Goal: Task Accomplishment & Management: Manage account settings

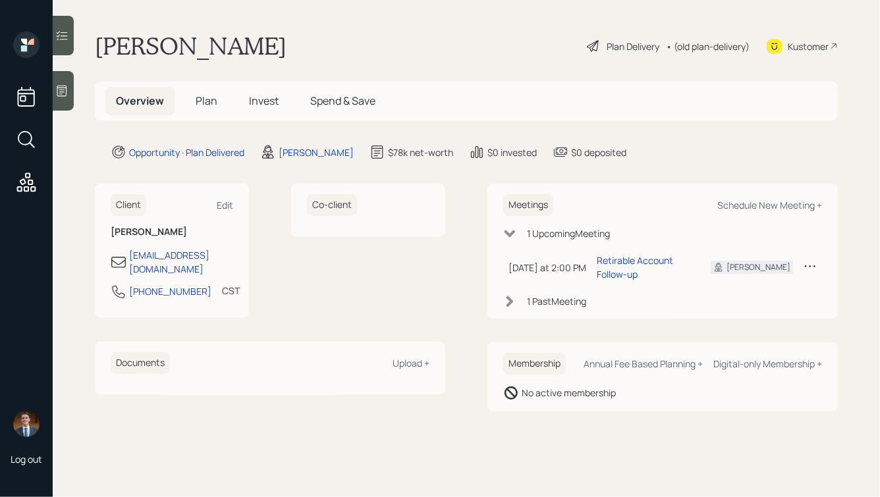
click at [611, 40] on div "Plan Delivery" at bounding box center [633, 47] width 53 height 14
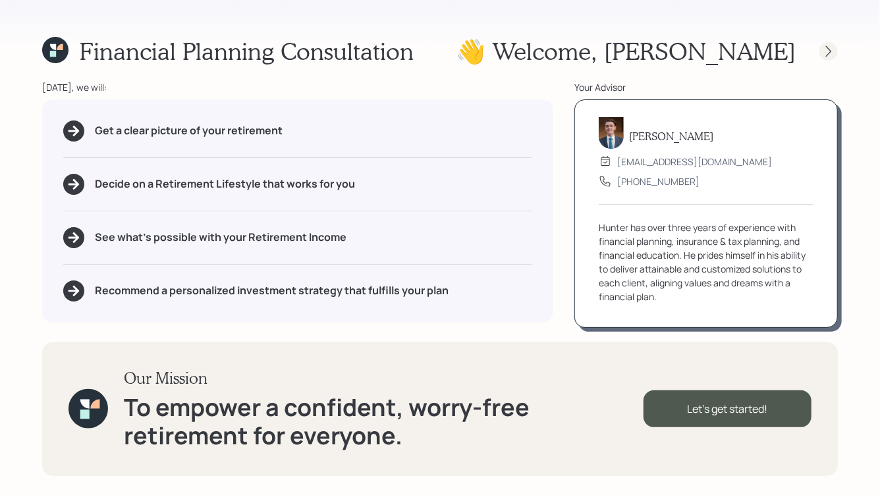
click at [825, 56] on icon at bounding box center [828, 51] width 13 height 13
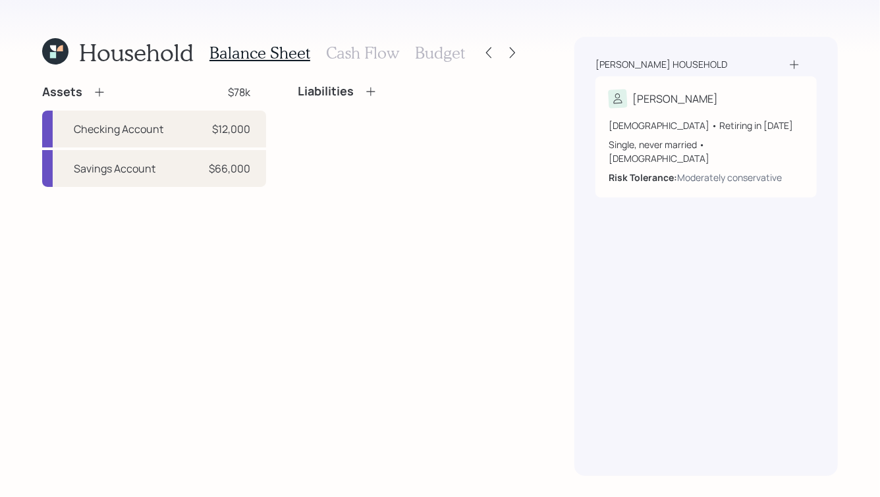
click at [129, 52] on h1 "Household" at bounding box center [136, 52] width 115 height 28
click at [487, 53] on icon at bounding box center [488, 52] width 5 height 11
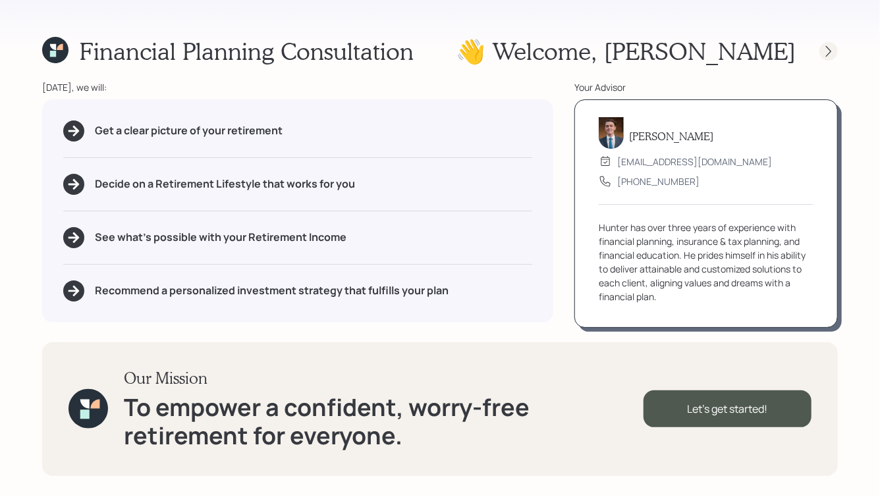
click at [829, 49] on icon at bounding box center [828, 50] width 5 height 11
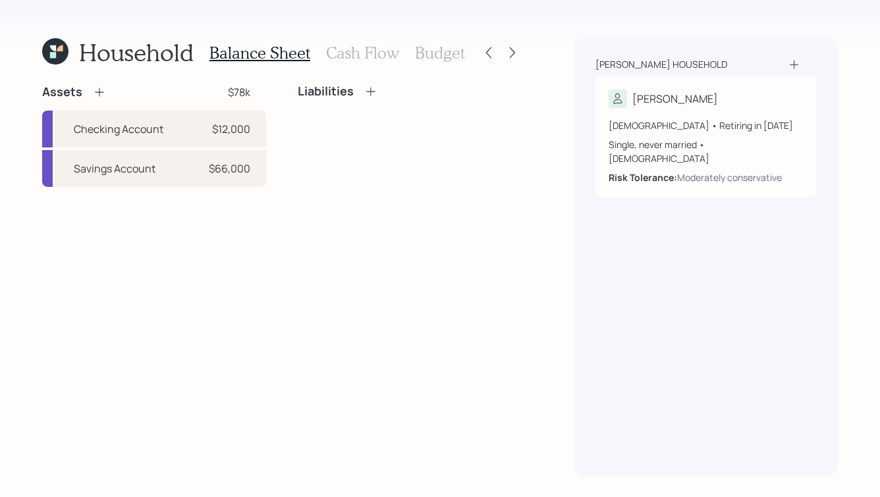
click at [378, 55] on h3 "Cash Flow" at bounding box center [362, 52] width 73 height 19
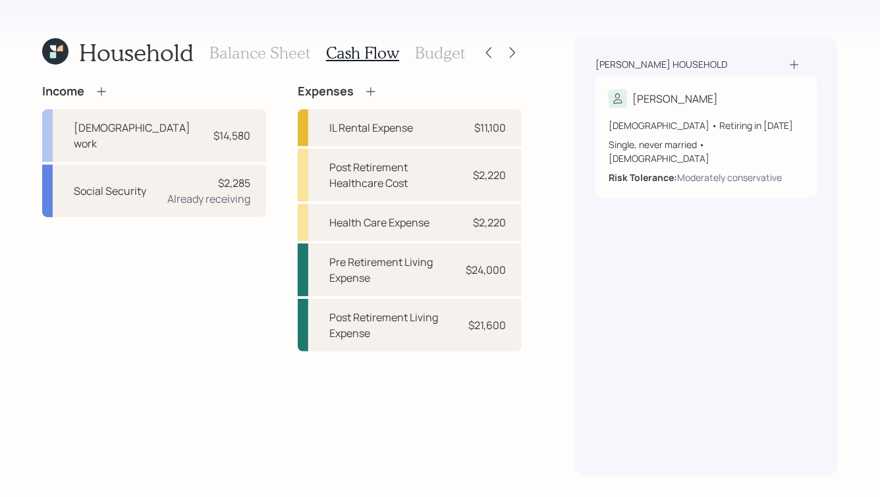
click at [280, 61] on h3 "Balance Sheet" at bounding box center [259, 52] width 101 height 19
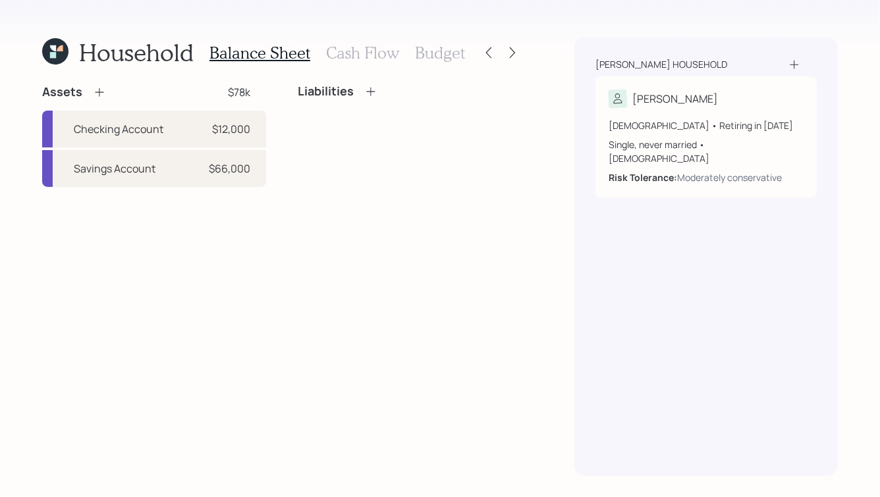
click at [393, 49] on h3 "Cash Flow" at bounding box center [362, 52] width 73 height 19
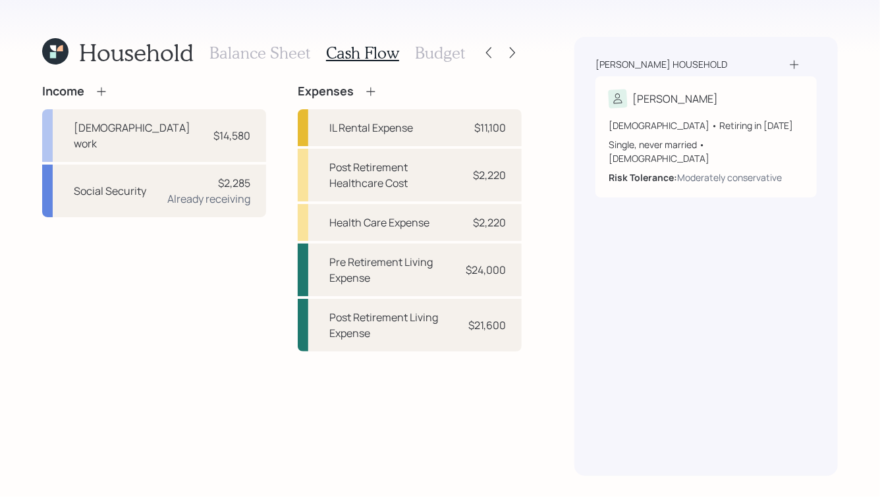
click at [433, 49] on h3 "Budget" at bounding box center [440, 52] width 50 height 19
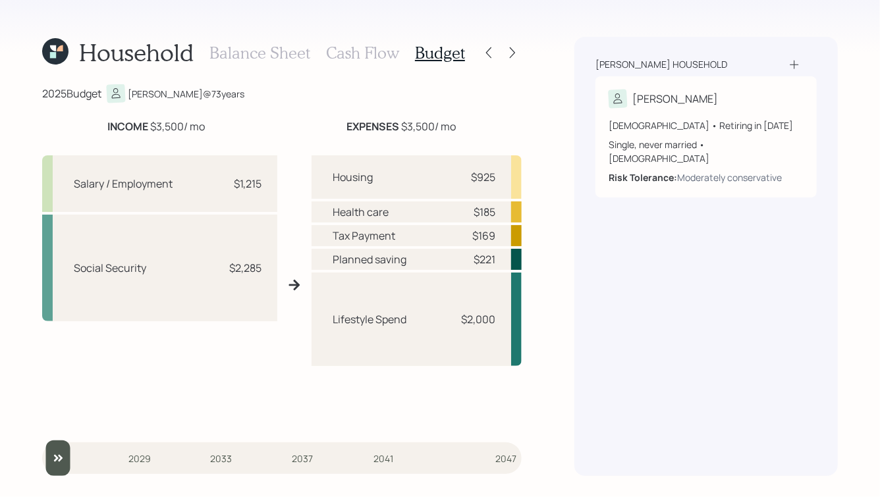
click at [505, 58] on div at bounding box center [512, 52] width 18 height 18
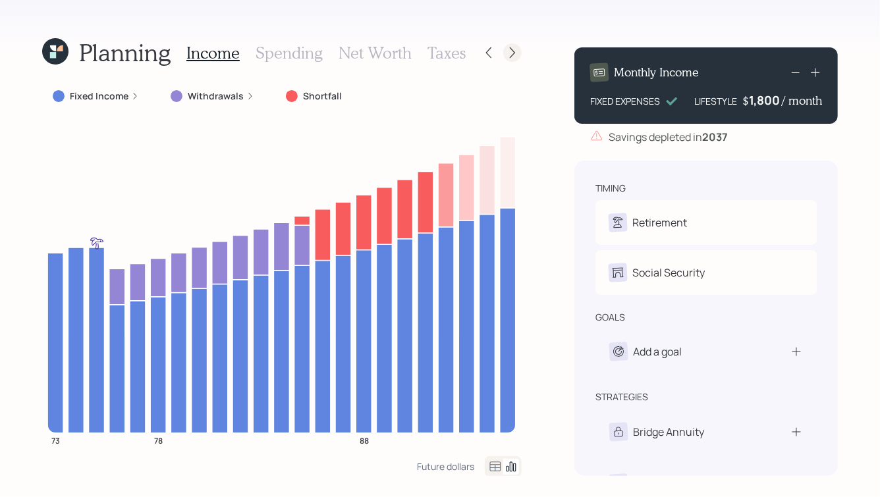
click at [505, 43] on div "Planning Income Spending Net Worth Taxes" at bounding box center [282, 53] width 480 height 32
click at [512, 50] on icon at bounding box center [512, 52] width 5 height 11
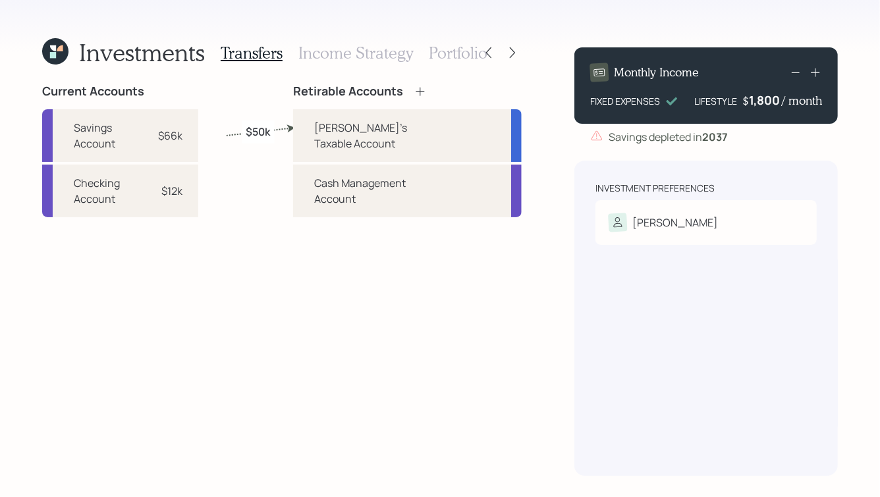
click at [455, 63] on div "Transfers Income Strategy Portfolio" at bounding box center [354, 53] width 267 height 32
click at [455, 59] on h3 "Portfolio" at bounding box center [458, 52] width 59 height 19
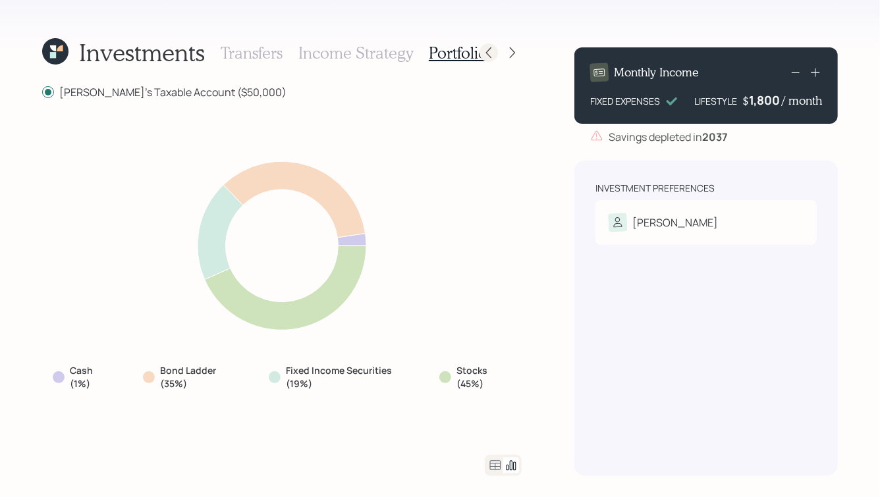
click at [484, 50] on icon at bounding box center [488, 52] width 13 height 13
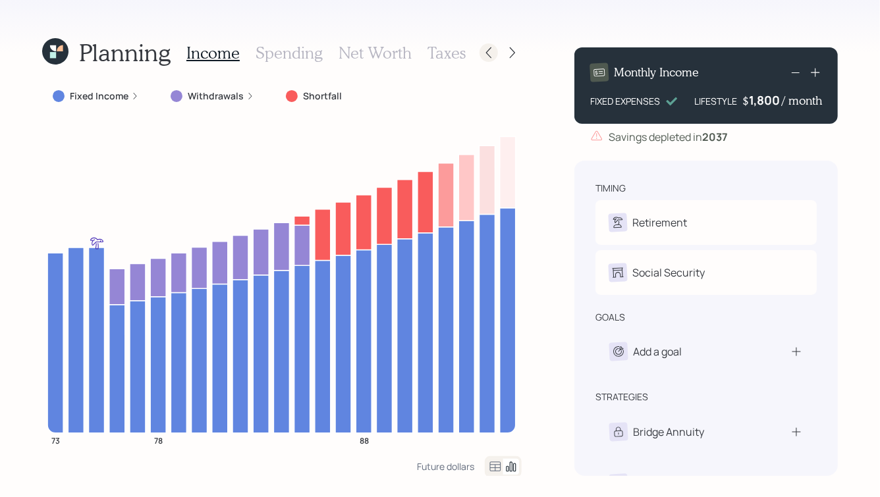
click at [482, 47] on icon at bounding box center [488, 52] width 13 height 13
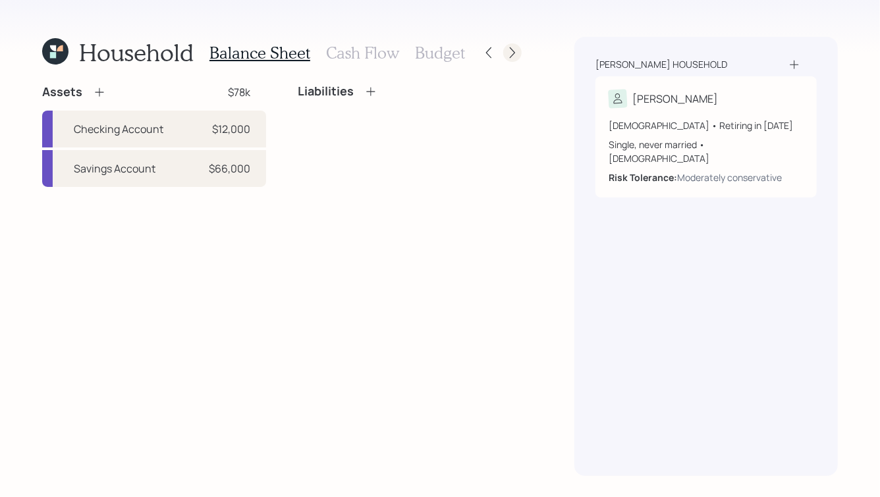
click at [517, 51] on icon at bounding box center [512, 52] width 13 height 13
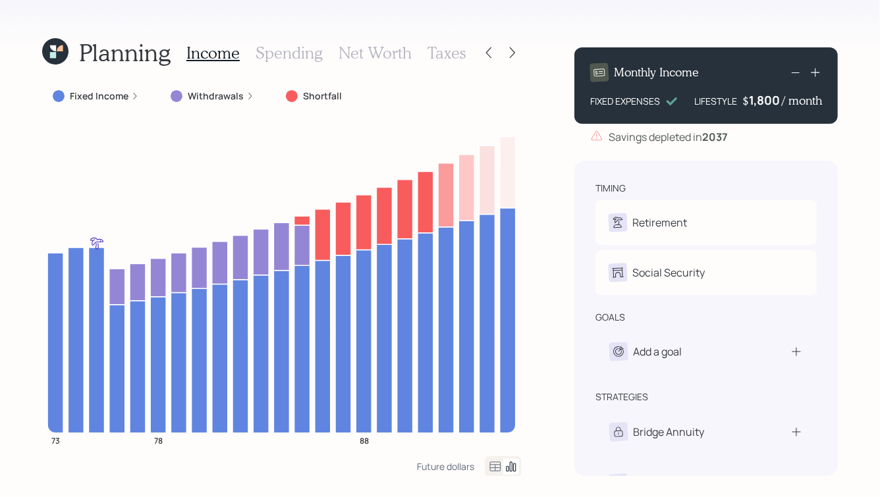
click at [517, 51] on icon at bounding box center [512, 52] width 13 height 13
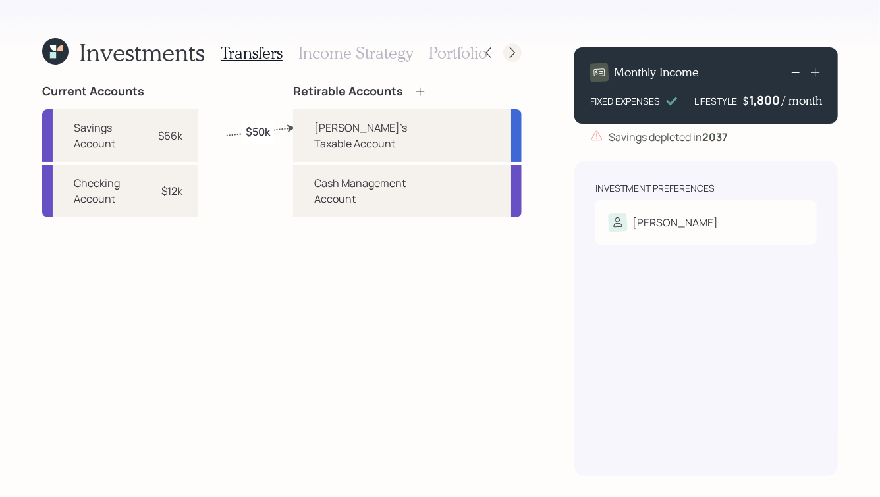
click at [518, 53] on icon at bounding box center [512, 52] width 13 height 13
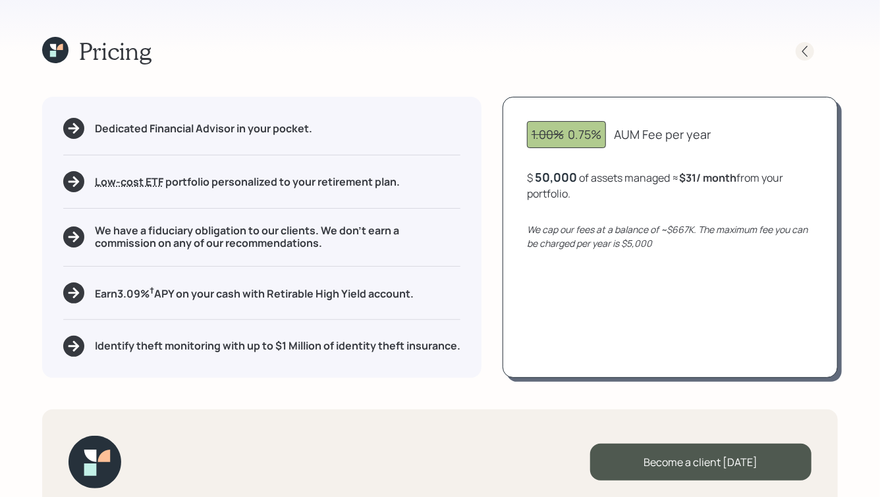
click at [804, 57] on icon at bounding box center [804, 51] width 13 height 13
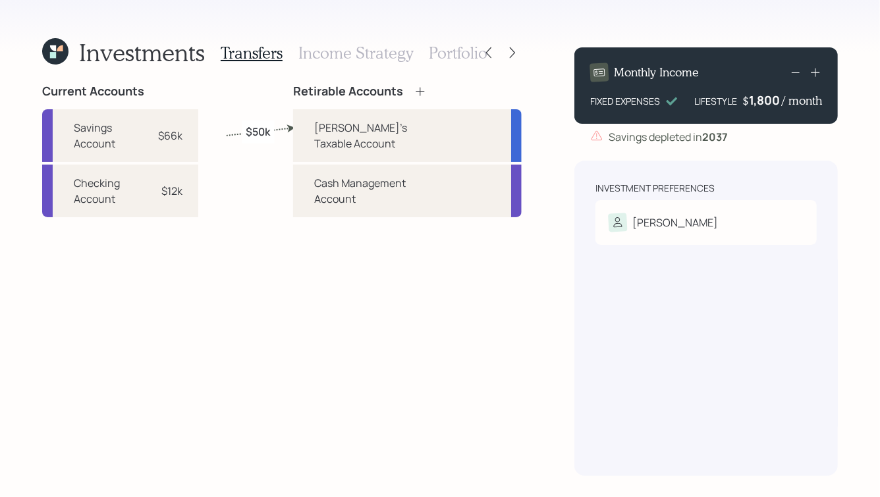
click at [447, 47] on h3 "Portfolio" at bounding box center [458, 52] width 59 height 19
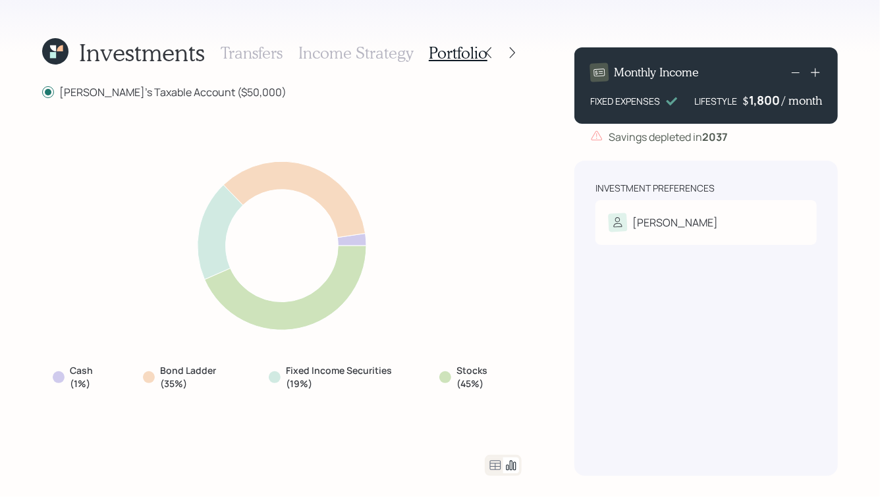
click at [269, 44] on h3 "Transfers" at bounding box center [252, 52] width 62 height 19
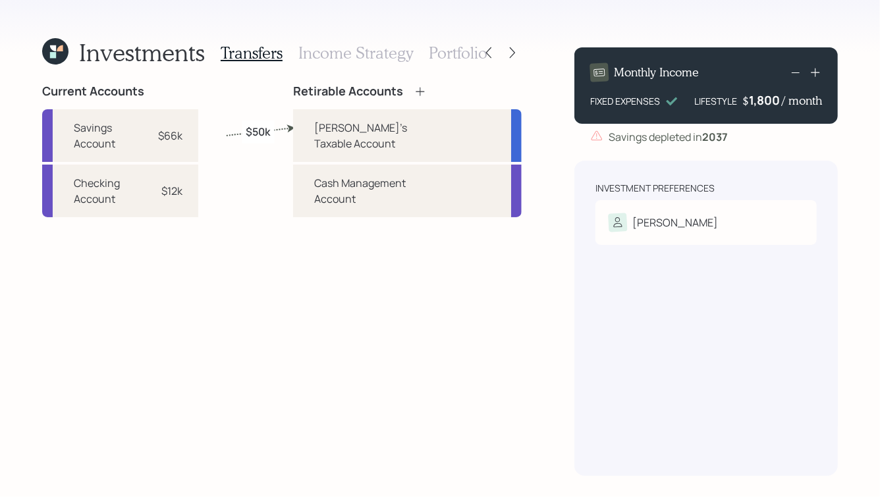
click at [273, 139] on div "$50k" at bounding box center [258, 132] width 32 height 22
select select "92696b8f-bbfd-4c0b-88d7-d52b37133d6d"
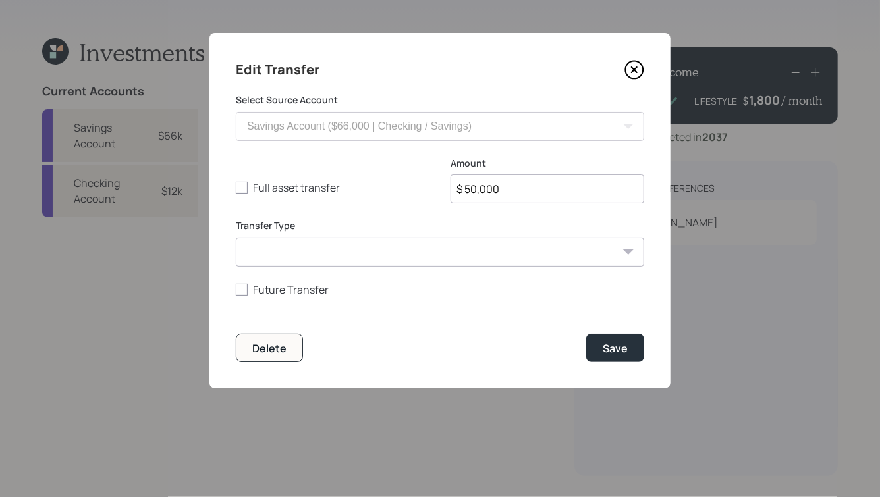
drag, startPoint x: 506, startPoint y: 192, endPoint x: 352, endPoint y: 144, distance: 161.3
click at [352, 144] on form "Select Source Account Checking Account ($12,000 | Checking / Savings) Savings A…" at bounding box center [440, 228] width 408 height 269
type input "$ 10,000"
click at [638, 355] on button "Save" at bounding box center [615, 348] width 58 height 28
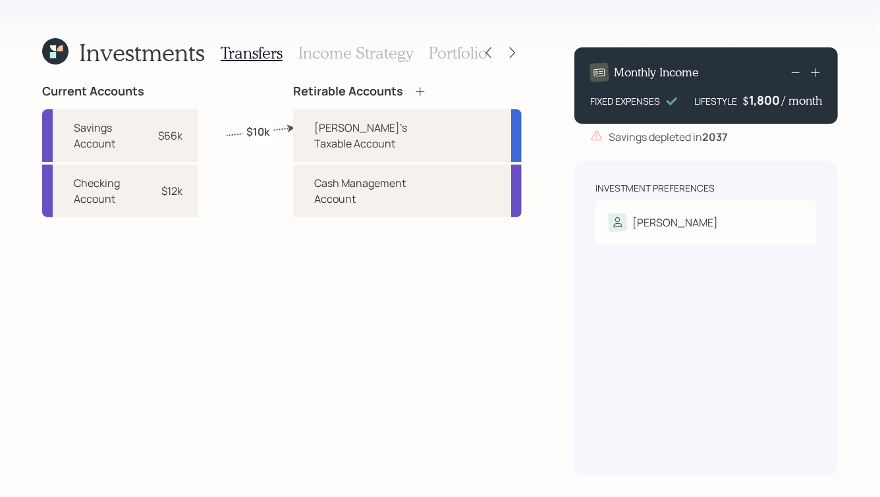
click at [469, 49] on h3 "Portfolio" at bounding box center [458, 52] width 59 height 19
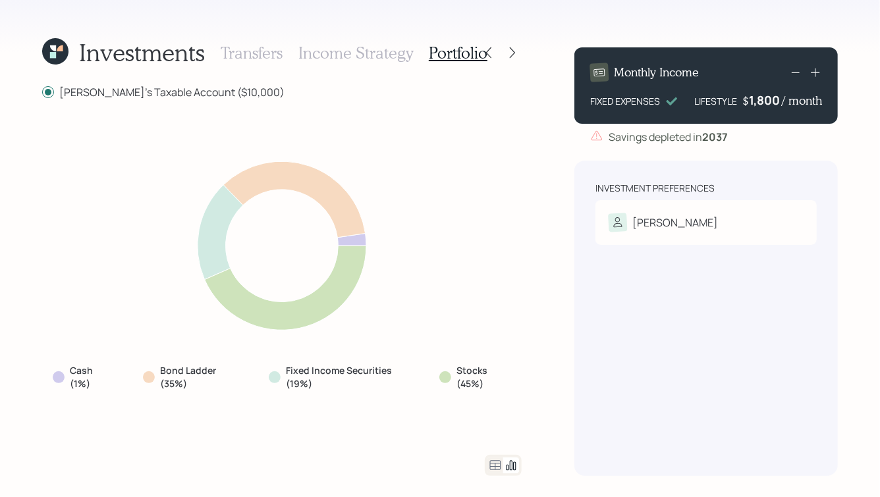
click at [499, 465] on icon at bounding box center [495, 466] width 16 height 16
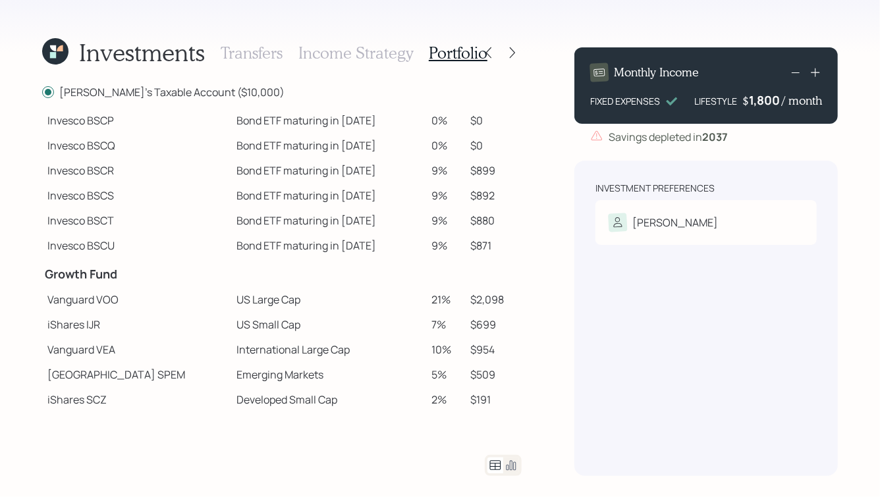
scroll to position [119, 0]
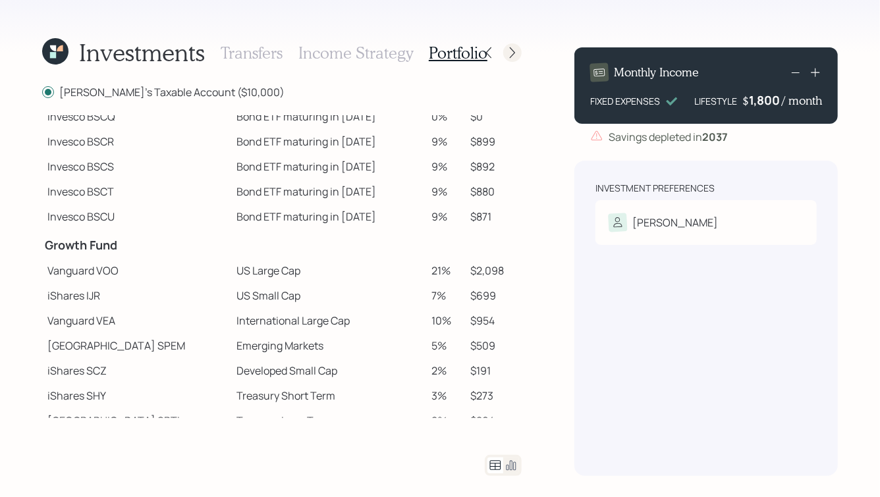
click at [510, 51] on icon at bounding box center [512, 52] width 13 height 13
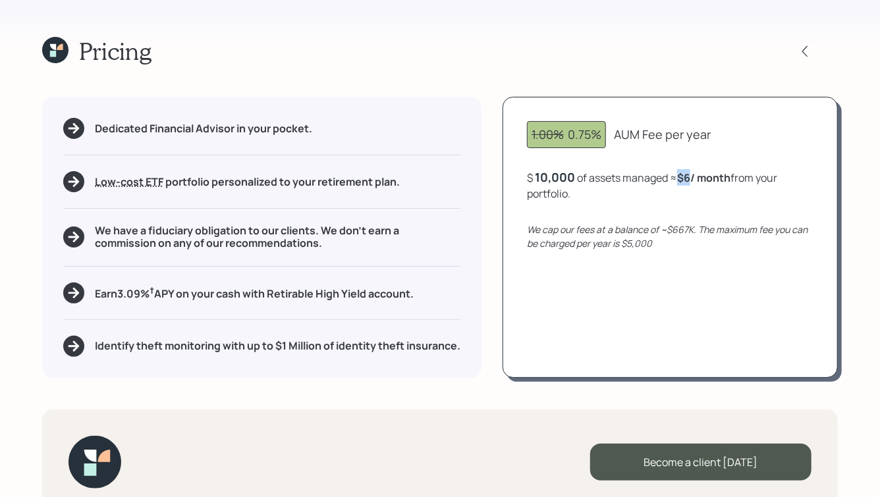
drag, startPoint x: 691, startPoint y: 174, endPoint x: 679, endPoint y: 175, distance: 11.9
click at [679, 175] on div "$ 10,000 of assets managed ≈ $6 / month from your portfolio ." at bounding box center [670, 185] width 287 height 32
click at [691, 203] on div "1.00% 0.75% AUM Fee per year $ 10,000 of assets managed ≈ $6 / month from your …" at bounding box center [670, 237] width 335 height 281
click at [802, 47] on icon at bounding box center [804, 51] width 13 height 13
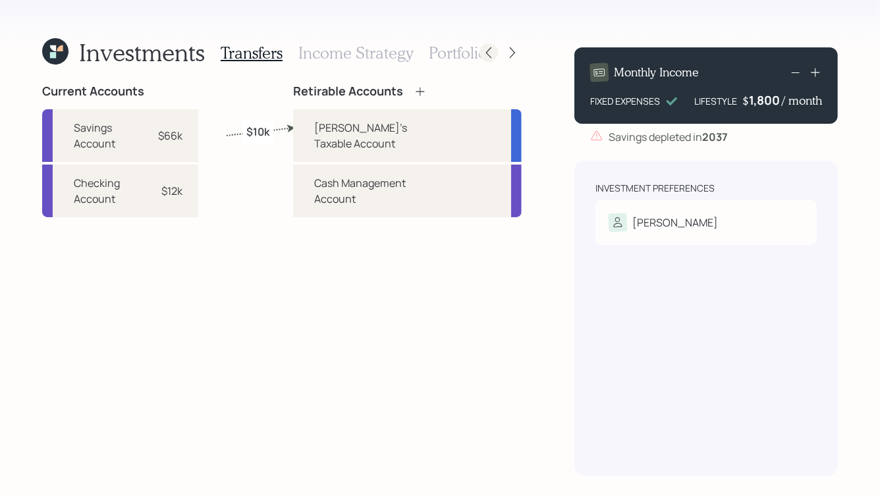
click at [492, 47] on icon at bounding box center [488, 52] width 13 height 13
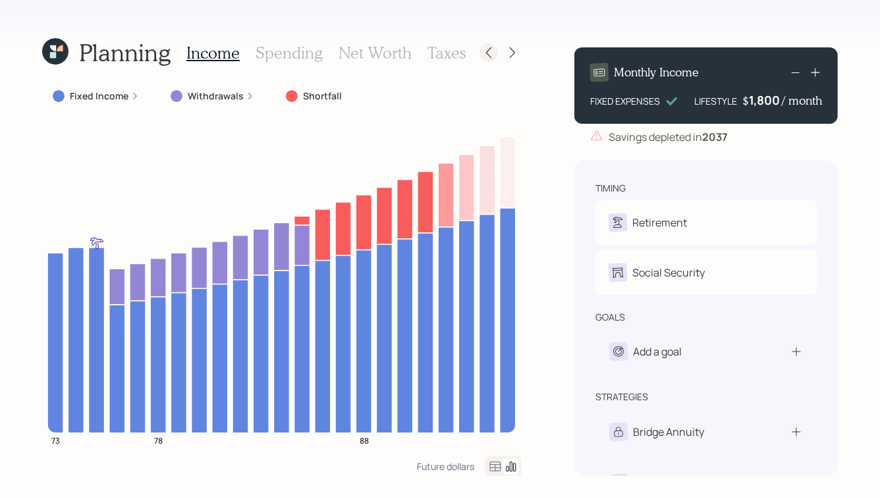
click at [495, 50] on icon at bounding box center [488, 52] width 13 height 13
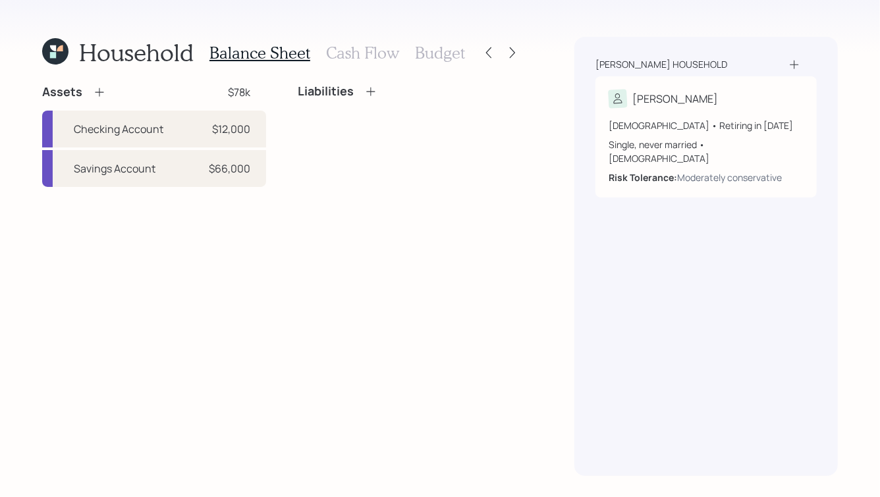
click at [362, 51] on h3 "Cash Flow" at bounding box center [362, 52] width 73 height 19
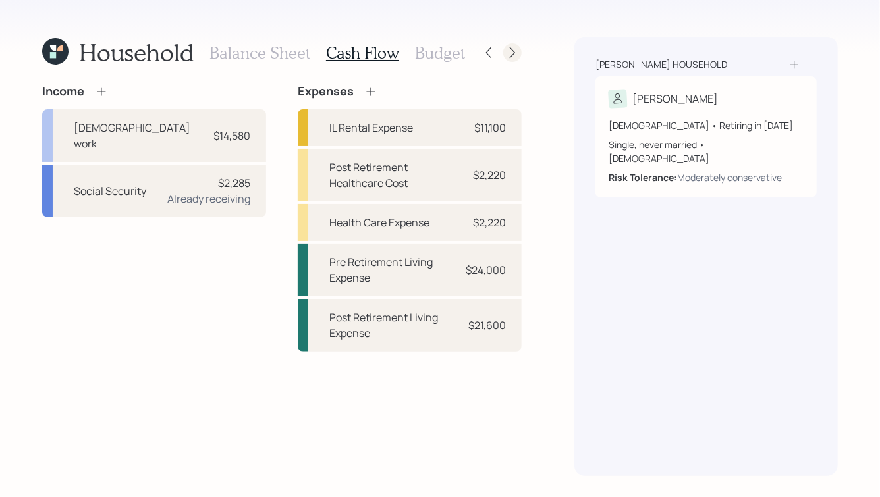
click at [512, 45] on div at bounding box center [512, 52] width 18 height 18
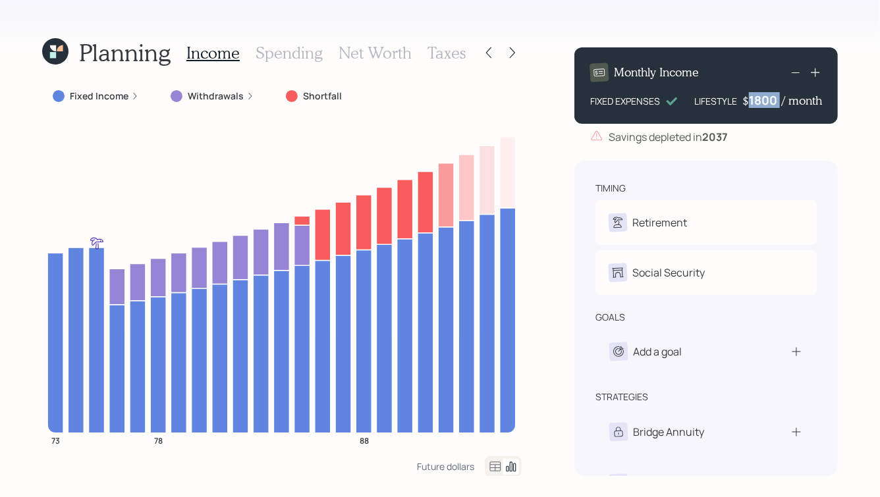
drag, startPoint x: 781, startPoint y: 99, endPoint x: 723, endPoint y: 94, distance: 58.2
click at [723, 94] on div "LIFESTYLE $ 1800 / month" at bounding box center [758, 100] width 128 height 16
drag, startPoint x: 776, startPoint y: 95, endPoint x: 736, endPoint y: 95, distance: 40.2
click at [736, 95] on div "LIFESTYLE $ 1800 / month" at bounding box center [758, 100] width 128 height 16
click at [793, 75] on icon at bounding box center [796, 73] width 16 height 16
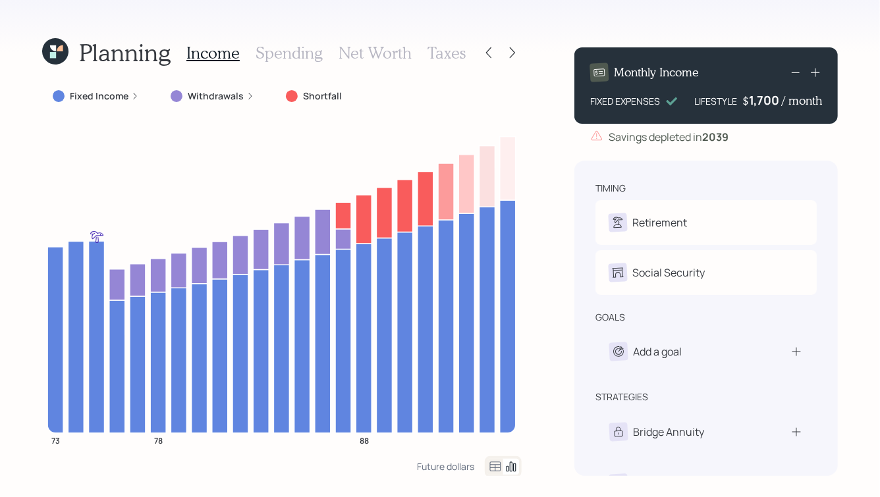
click at [799, 142] on div "Savings depleted in [DATE]" at bounding box center [705, 137] width 263 height 16
click at [796, 78] on icon at bounding box center [796, 73] width 16 height 16
click at [796, 70] on icon at bounding box center [796, 73] width 16 height 16
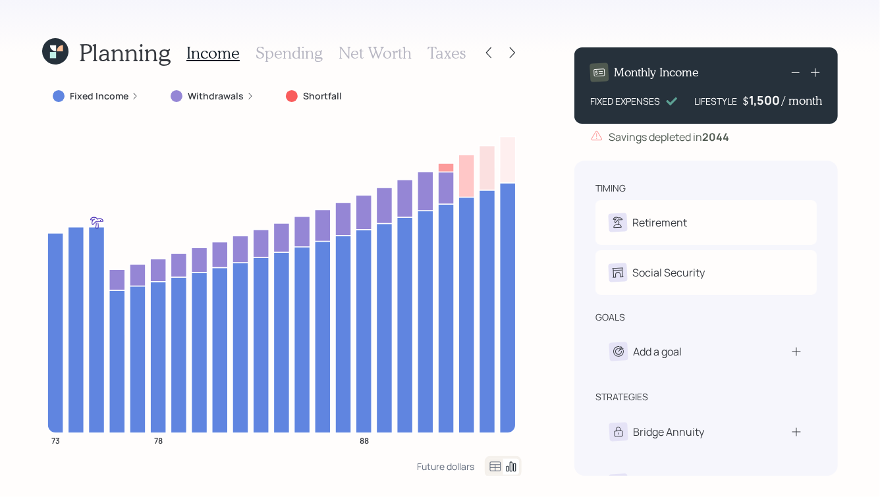
click at [818, 78] on icon at bounding box center [815, 72] width 13 height 13
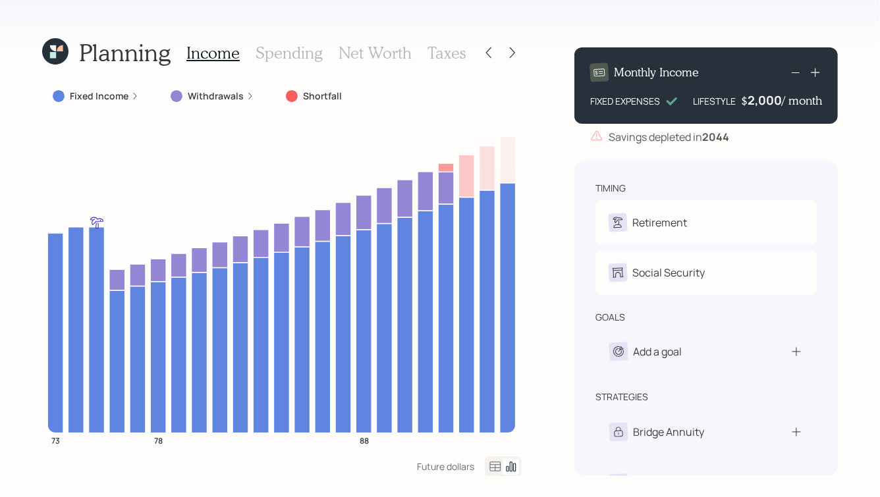
click at [810, 125] on div "Monthly Income FIXED EXPENSES LIFESTYLE $ 2,000 / month Savings depleted in [DA…" at bounding box center [705, 95] width 263 height 97
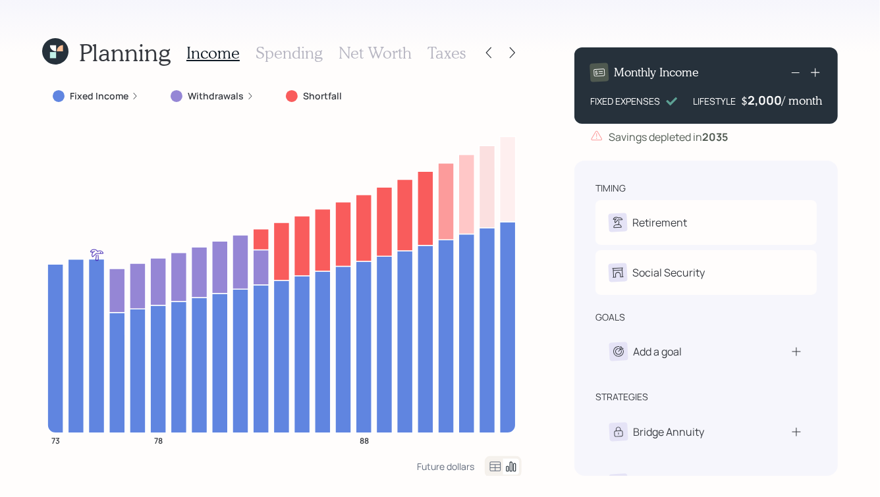
click at [800, 72] on icon at bounding box center [796, 73] width 16 height 16
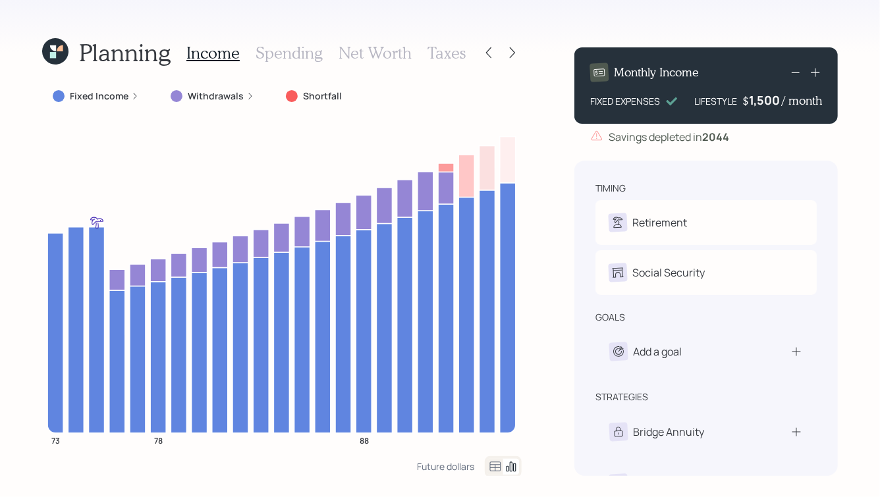
click at [817, 74] on icon at bounding box center [815, 72] width 13 height 13
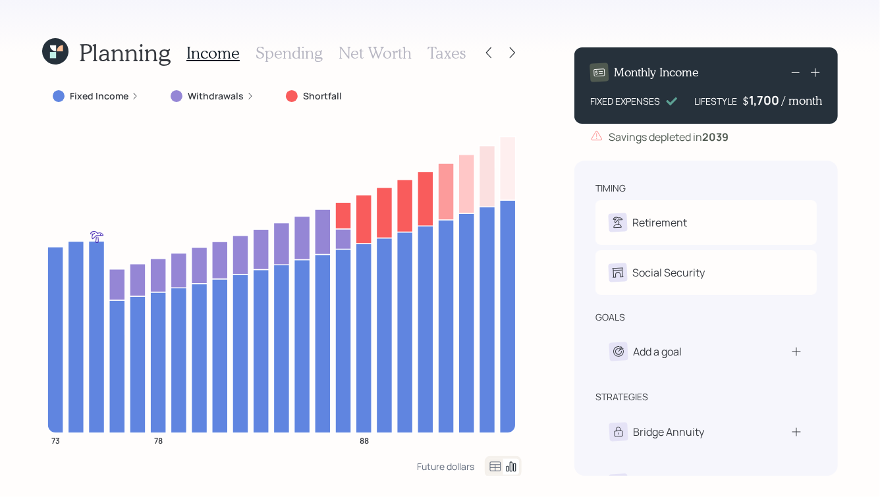
click at [802, 70] on icon at bounding box center [796, 73] width 16 height 16
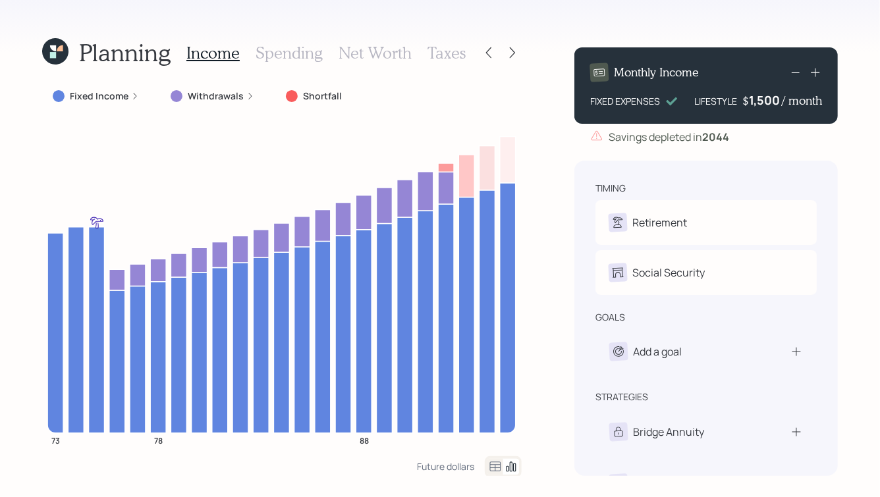
click at [817, 72] on icon at bounding box center [815, 72] width 13 height 13
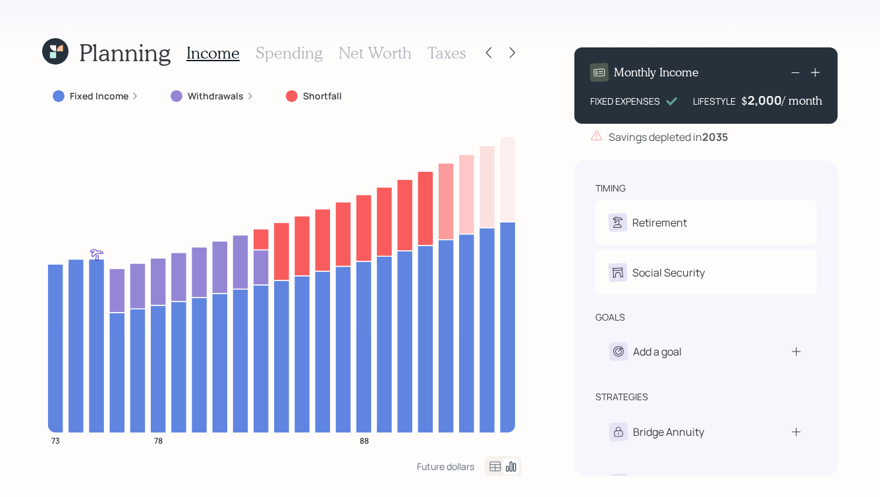
click at [331, 43] on div "Income Spending Net Worth Taxes" at bounding box center [325, 53] width 279 height 32
click at [312, 49] on h3 "Spending" at bounding box center [289, 52] width 67 height 19
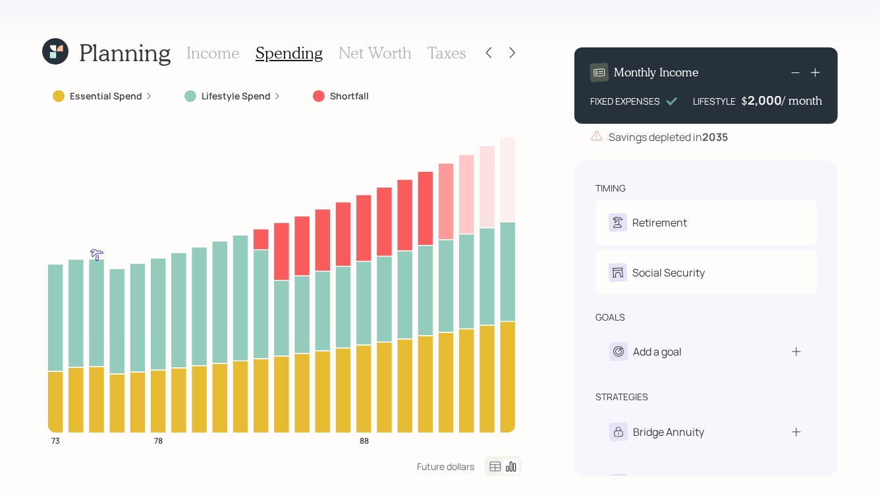
click at [501, 464] on icon at bounding box center [495, 467] width 11 height 10
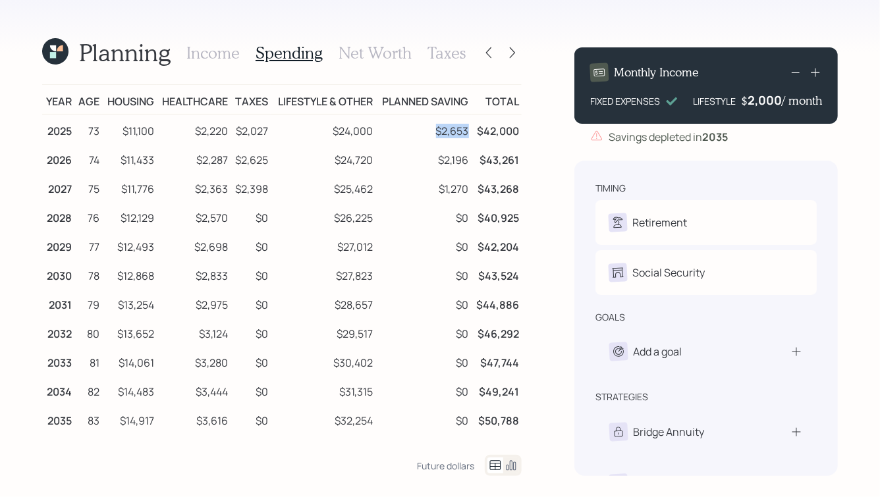
drag, startPoint x: 469, startPoint y: 131, endPoint x: 434, endPoint y: 132, distance: 34.9
click at [434, 132] on td "$2,653" at bounding box center [423, 130] width 96 height 30
click at [492, 46] on icon at bounding box center [488, 52] width 13 height 13
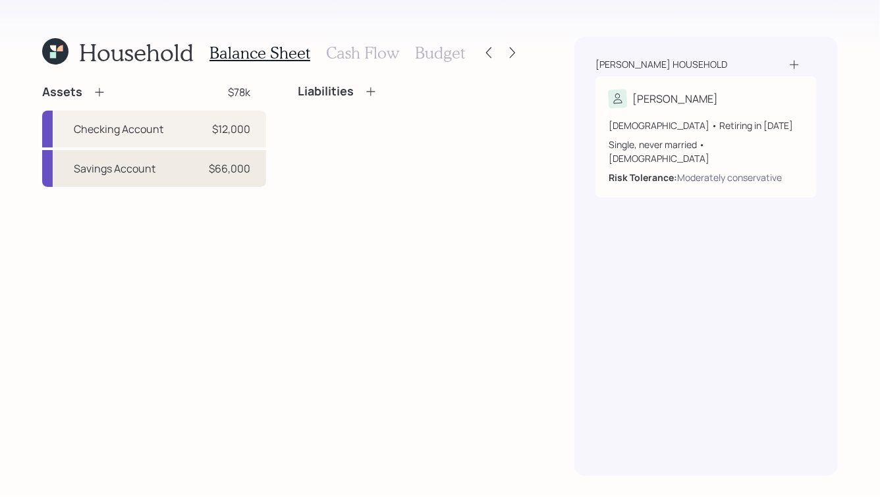
click at [144, 159] on div "Savings Account $66,000" at bounding box center [154, 168] width 224 height 37
select select "cash"
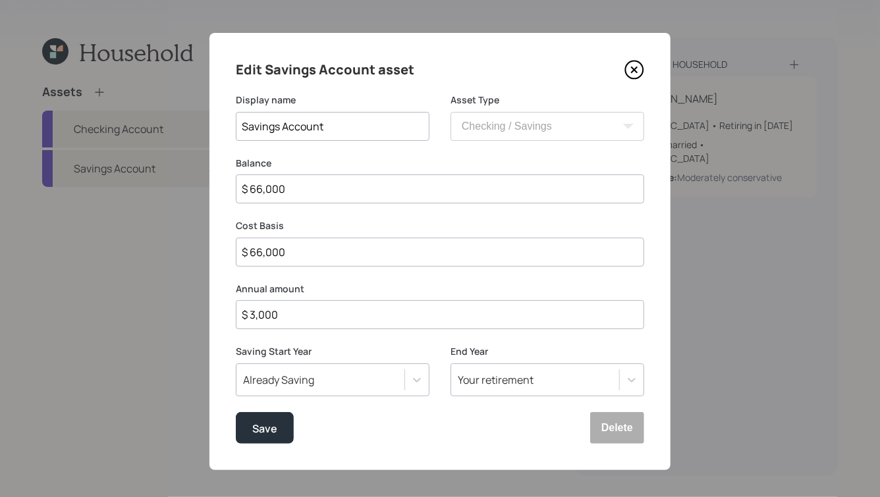
click at [632, 79] on icon at bounding box center [634, 70] width 20 height 20
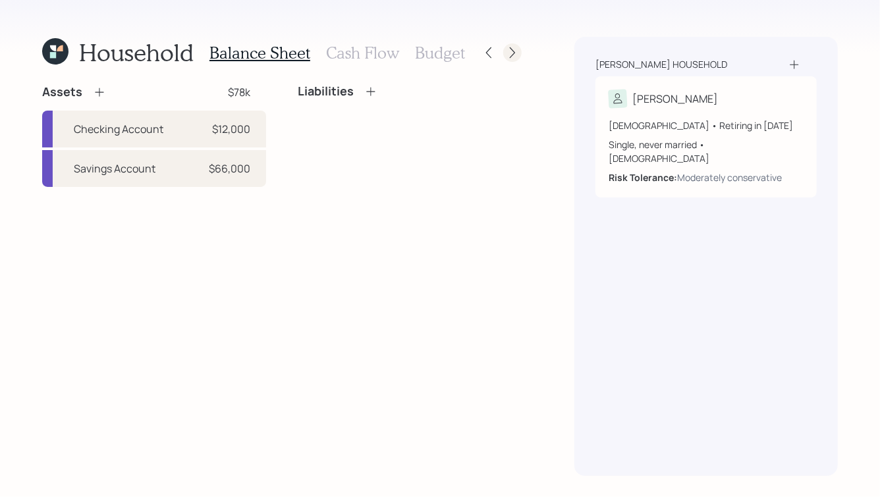
click at [514, 51] on icon at bounding box center [512, 52] width 13 height 13
